Goal: Transaction & Acquisition: Purchase product/service

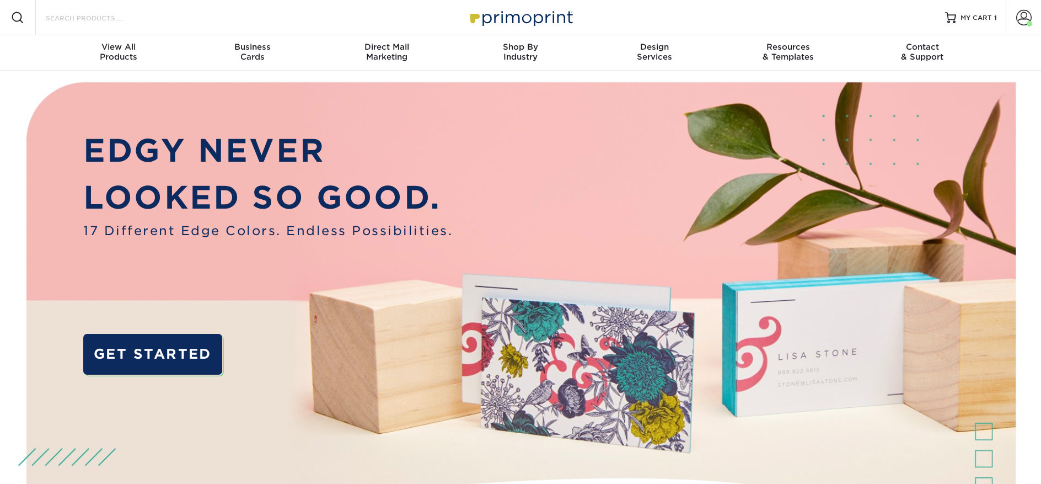
click at [75, 24] on input "Search Products" at bounding box center [99, 17] width 108 height 13
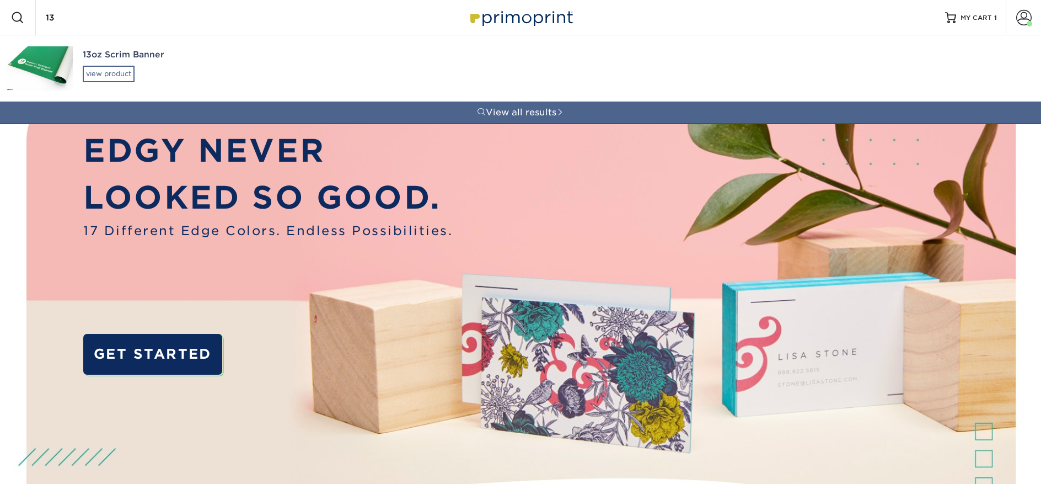
type input "13"
click at [97, 69] on div "view product" at bounding box center [109, 74] width 52 height 17
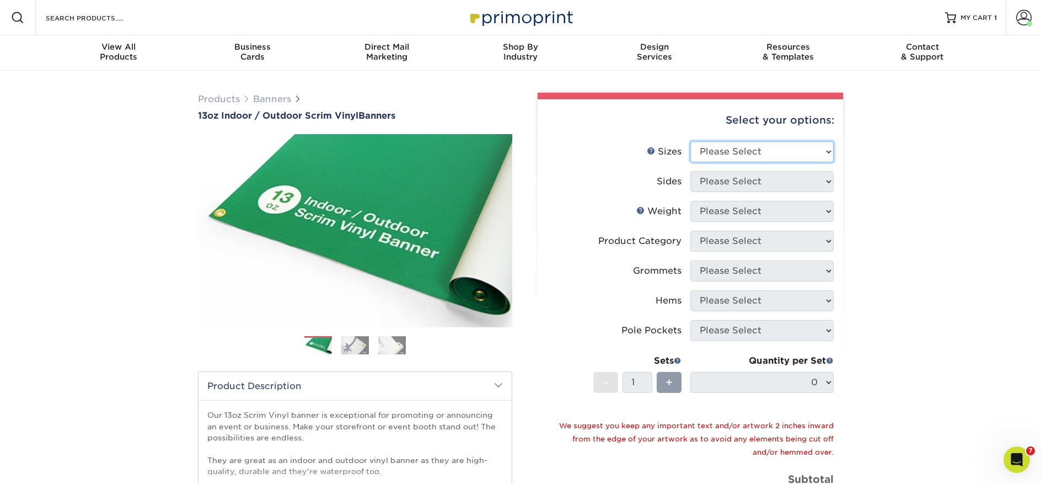
click at [749, 151] on select "Please Select 24" x 36" 24" x 48" 36" x 48" 36" x 60" 36" x 72" 36" x 96" 36" x…" at bounding box center [761, 151] width 143 height 21
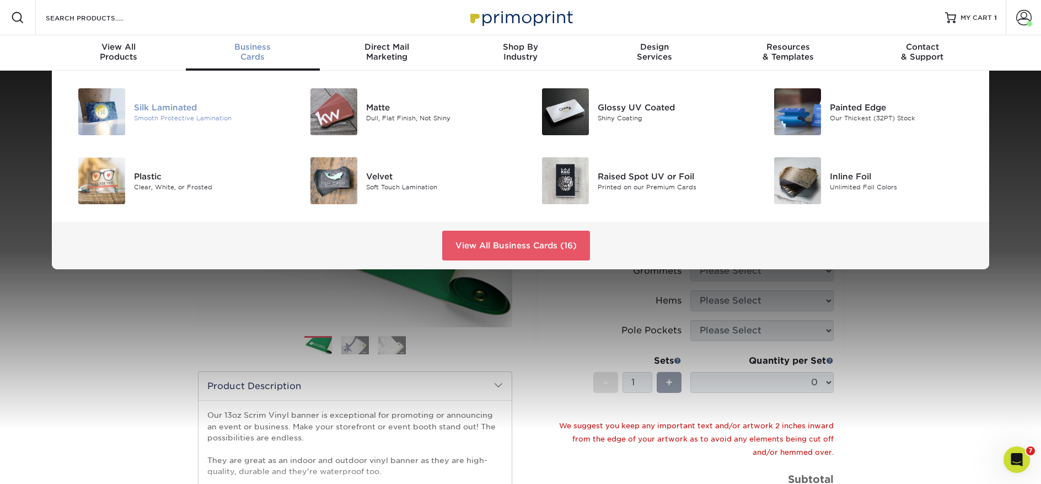
click at [181, 108] on div "Silk Laminated" at bounding box center [207, 107] width 146 height 12
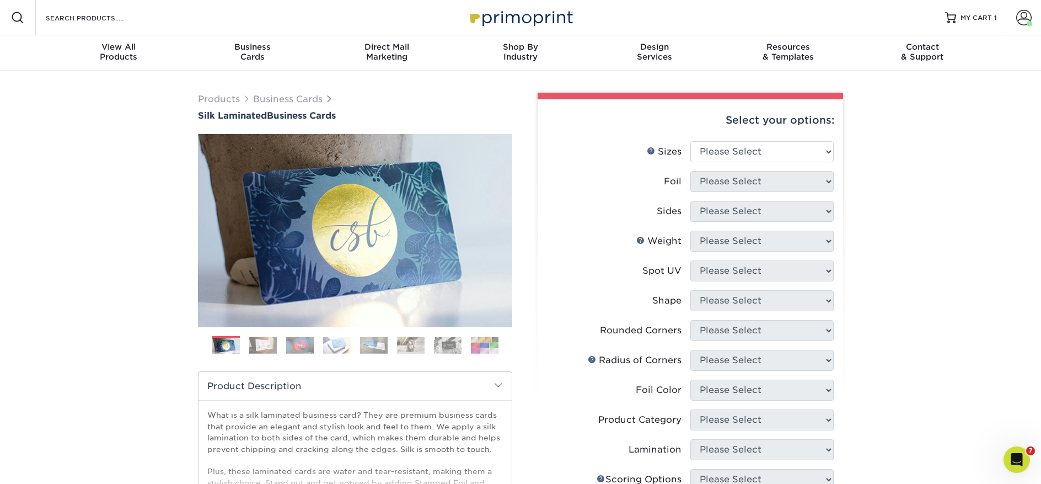
click at [487, 348] on img at bounding box center [485, 344] width 28 height 17
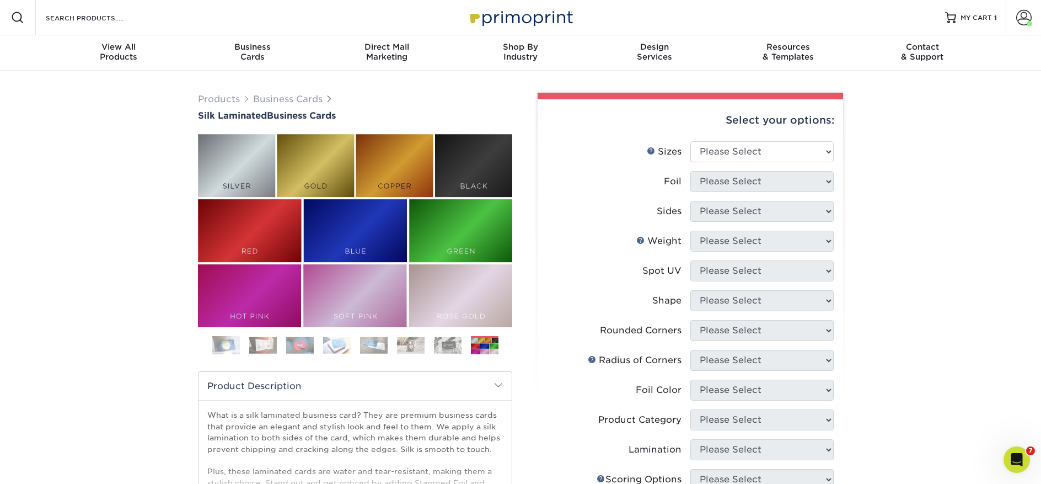
click at [132, 122] on div "Products Business Cards Silk Laminated Business Cards Previous Next" at bounding box center [520, 420] width 1041 height 698
click at [348, 119] on h1 "Silk Laminated Business Cards" at bounding box center [355, 115] width 314 height 10
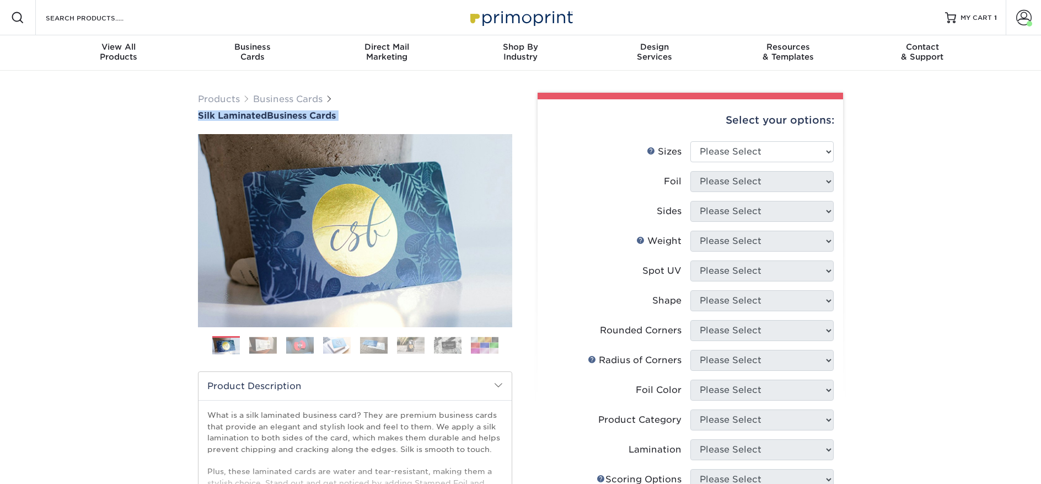
drag, startPoint x: 362, startPoint y: 125, endPoint x: 179, endPoint y: 112, distance: 183.5
click at [179, 112] on div "Products Business Cards Silk Laminated Business Cards Previous Next" at bounding box center [520, 420] width 1041 height 698
copy div "Silk Laminated Business Cards"
click at [273, 97] on link "Business Cards" at bounding box center [287, 99] width 69 height 10
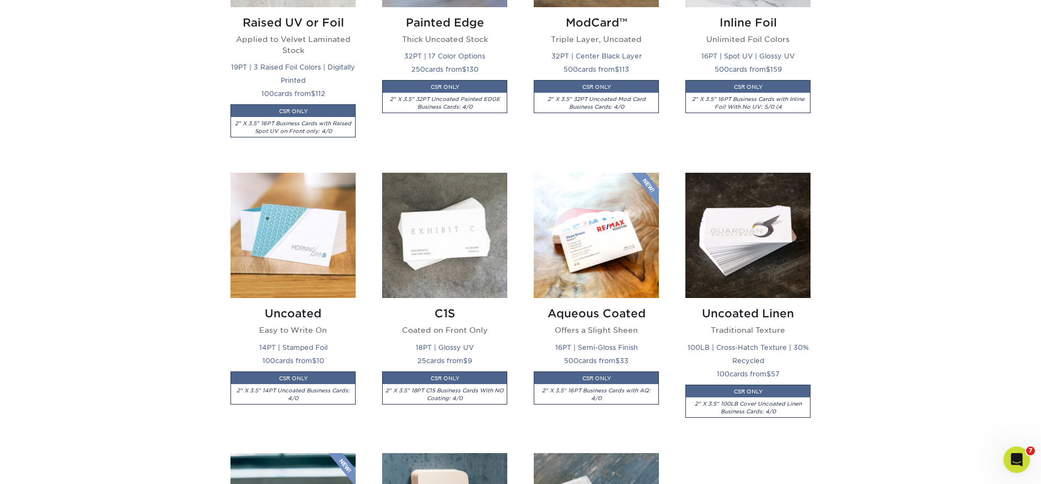
scroll to position [765, 0]
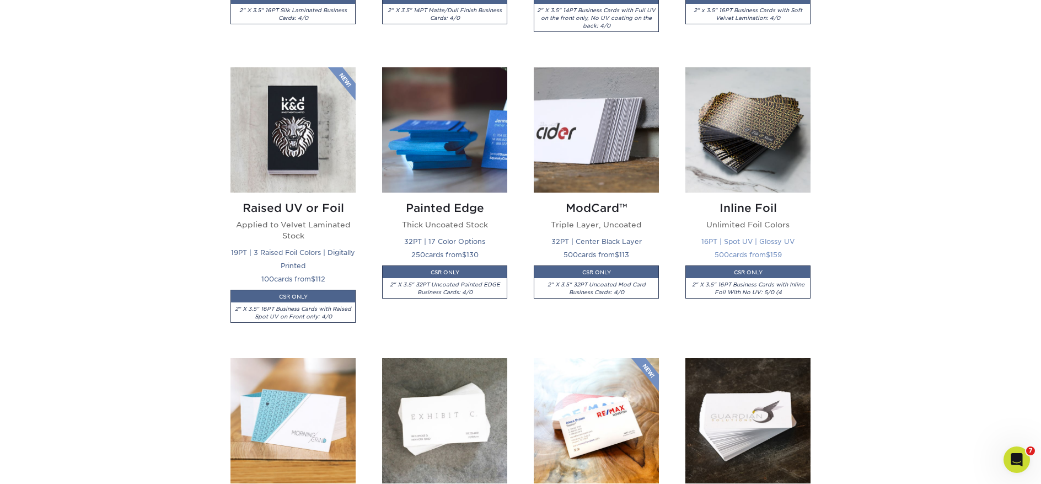
click at [747, 120] on img at bounding box center [747, 129] width 125 height 125
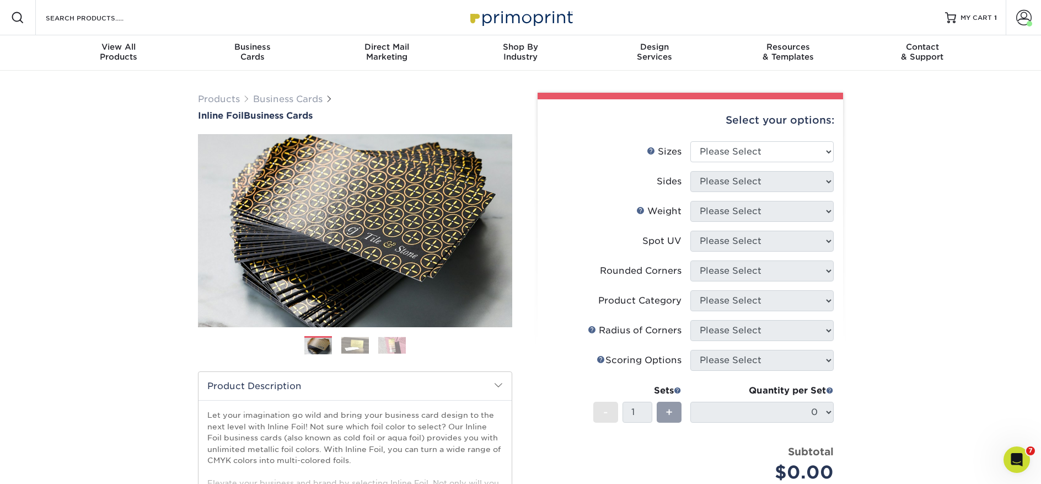
click at [362, 345] on img at bounding box center [355, 344] width 28 height 17
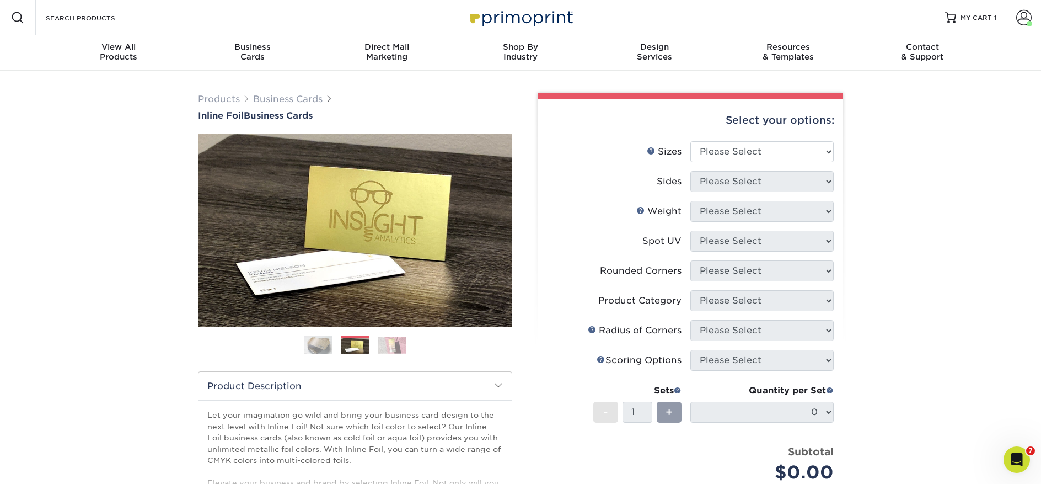
click at [404, 345] on img at bounding box center [392, 344] width 28 height 17
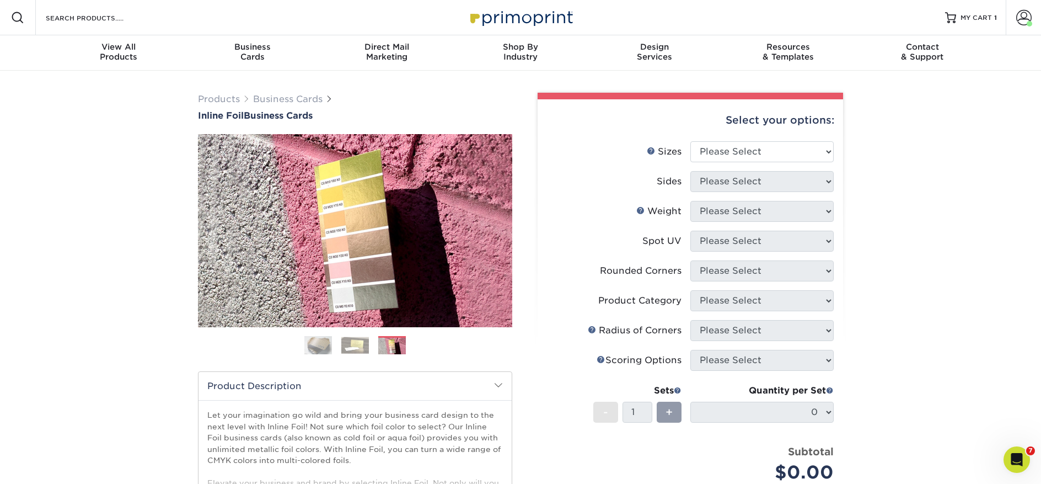
click at [323, 348] on img at bounding box center [318, 345] width 28 height 28
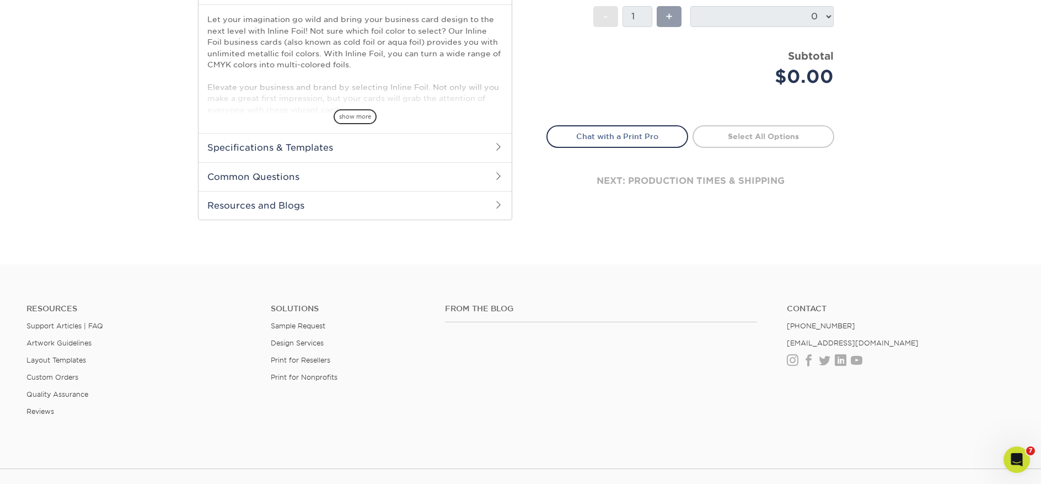
scroll to position [296, 0]
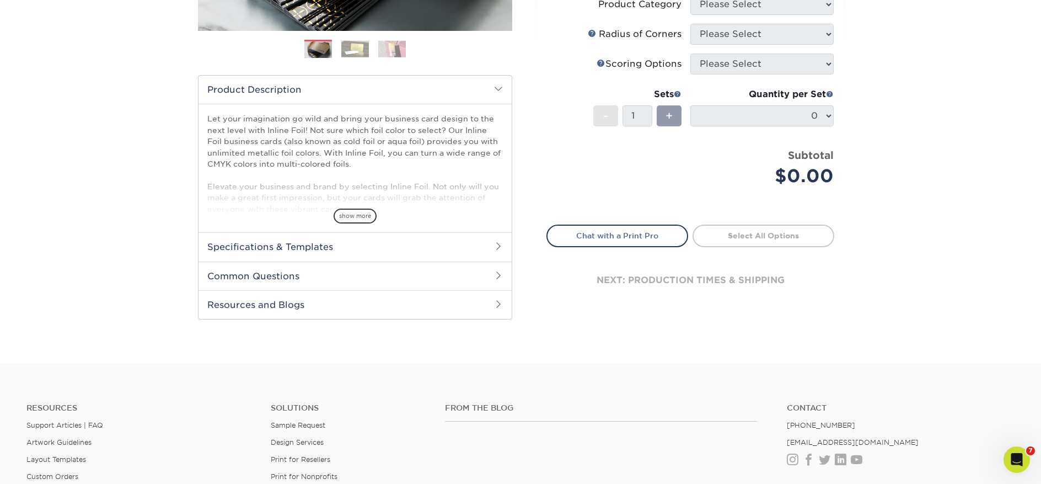
click at [318, 303] on h2 "Resources and Blogs" at bounding box center [355, 304] width 313 height 29
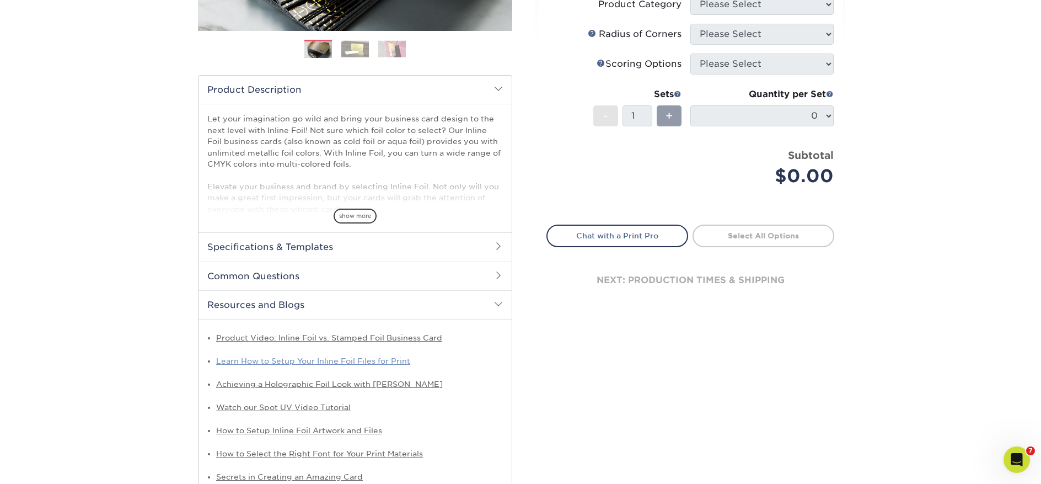
click at [383, 362] on link "Learn How to Setup Your Inline Foil Files for Print" at bounding box center [313, 360] width 194 height 9
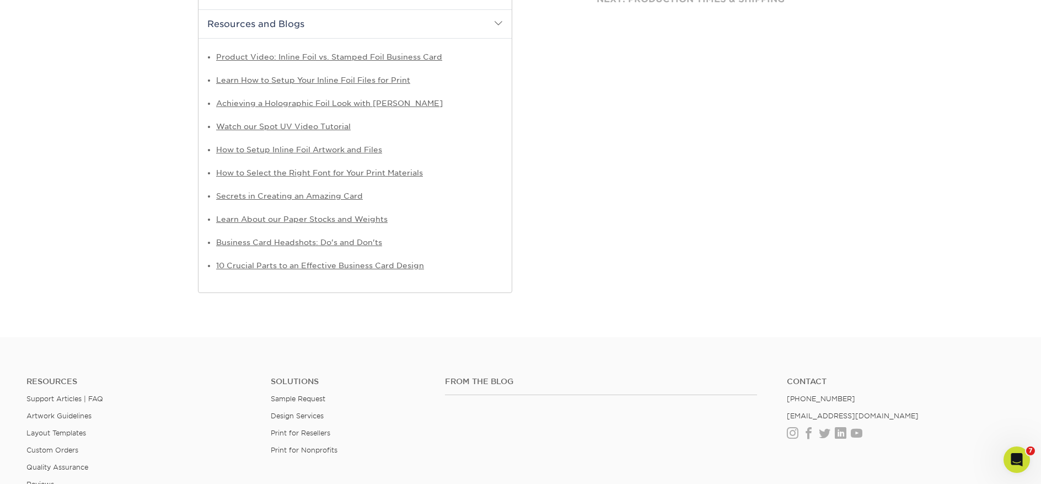
scroll to position [752, 0]
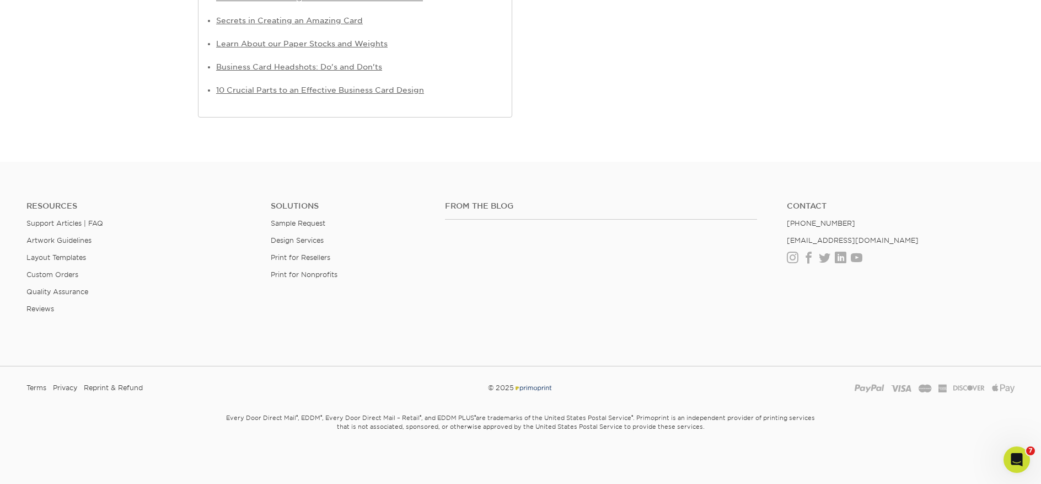
click at [52, 261] on ul "Resources Support Articles | FAQ Artwork Guidelines Layout Templates Custom Ord…" at bounding box center [140, 261] width 244 height 121
click at [55, 258] on link "Layout Templates" at bounding box center [56, 257] width 60 height 8
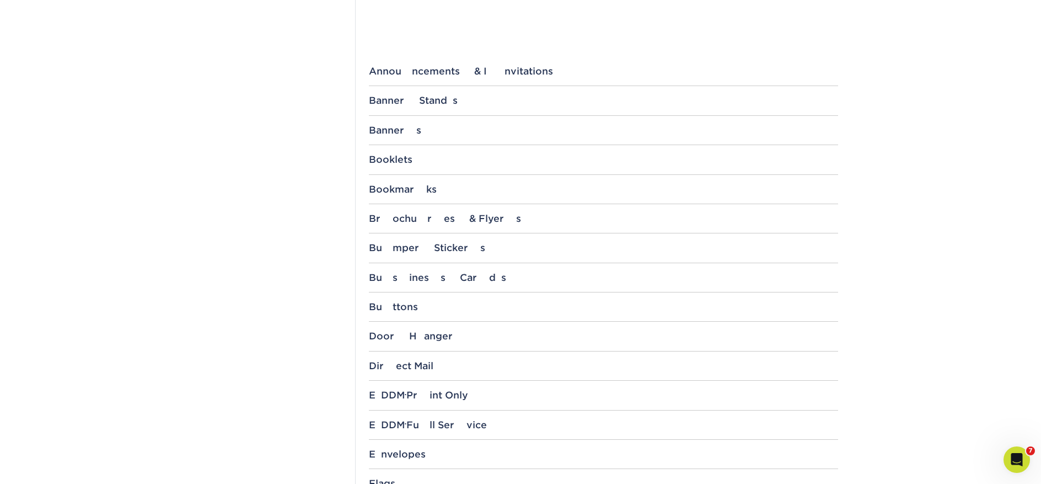
scroll to position [335, 0]
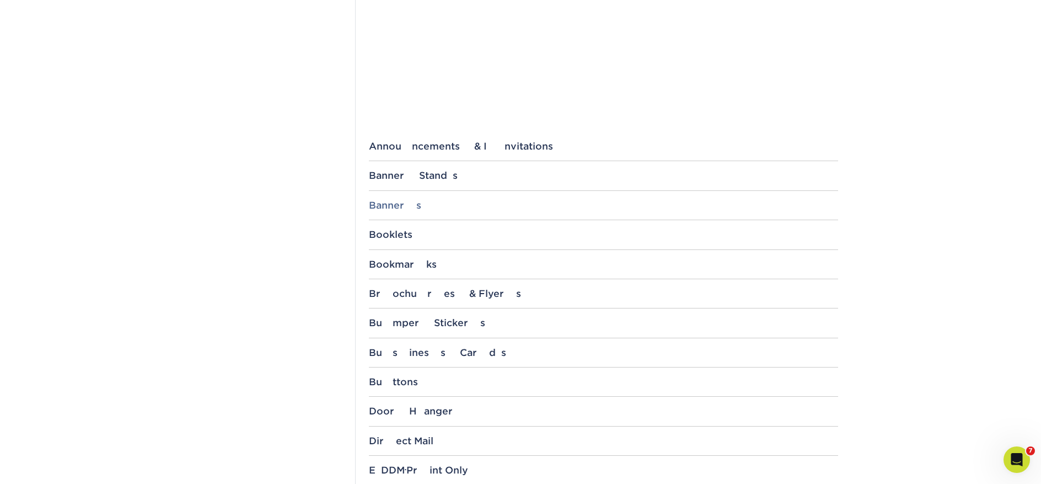
click at [402, 200] on div "Banners" at bounding box center [603, 205] width 469 height 11
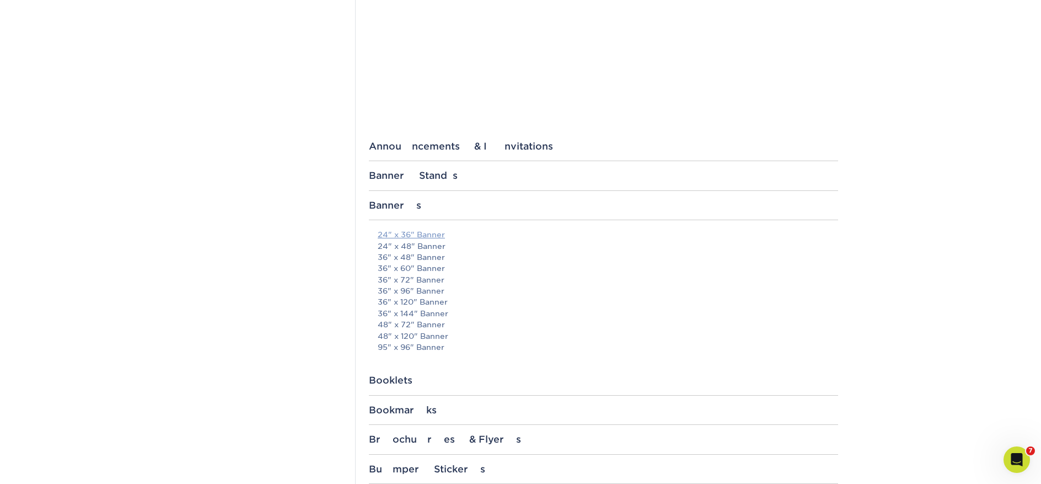
click at [425, 234] on link "24" x 36" Banner" at bounding box center [411, 234] width 67 height 9
